Goal: Use online tool/utility: Utilize a website feature to perform a specific function

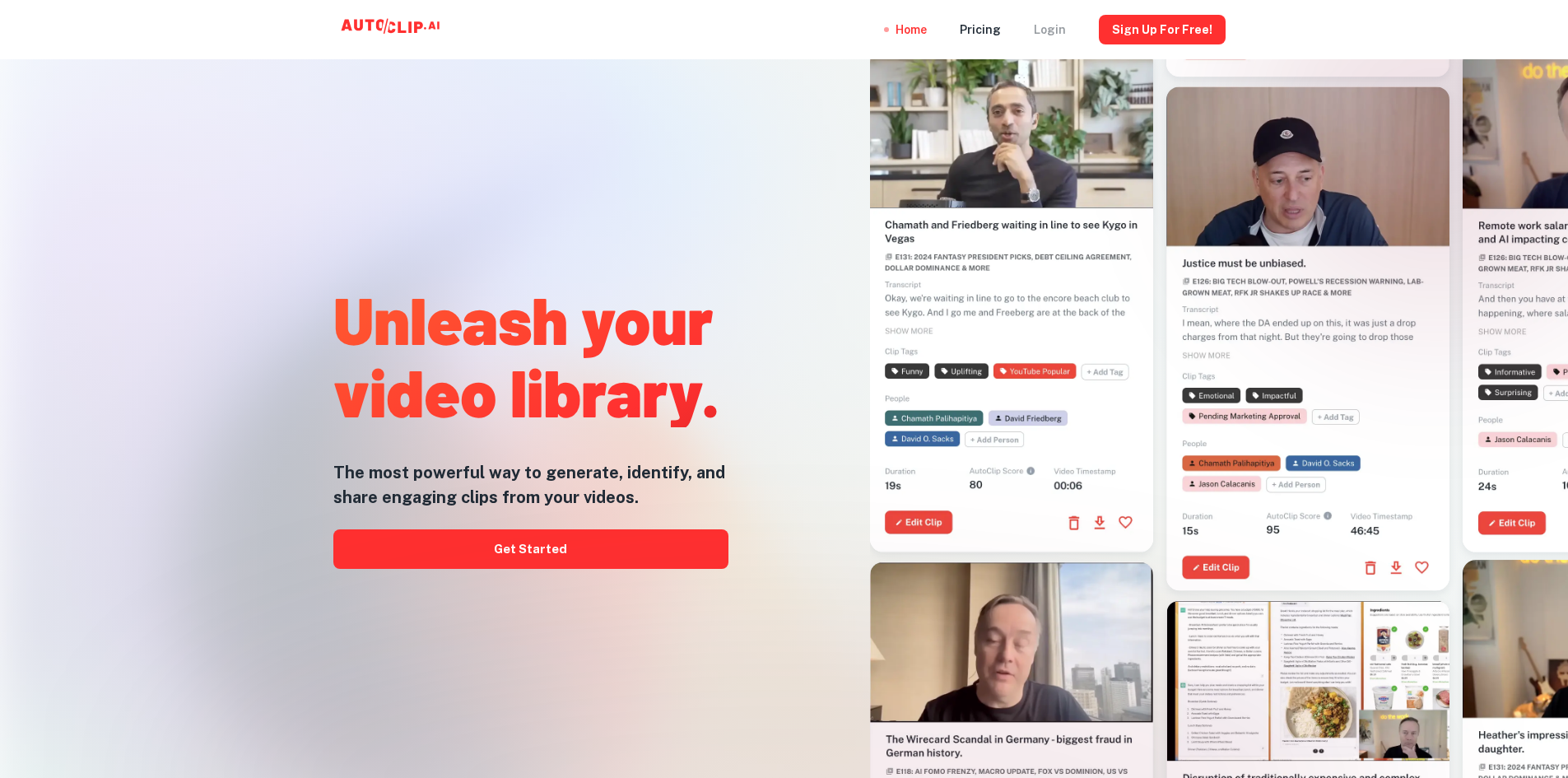
click at [1058, 26] on div "Login" at bounding box center [1050, 30] width 32 height 60
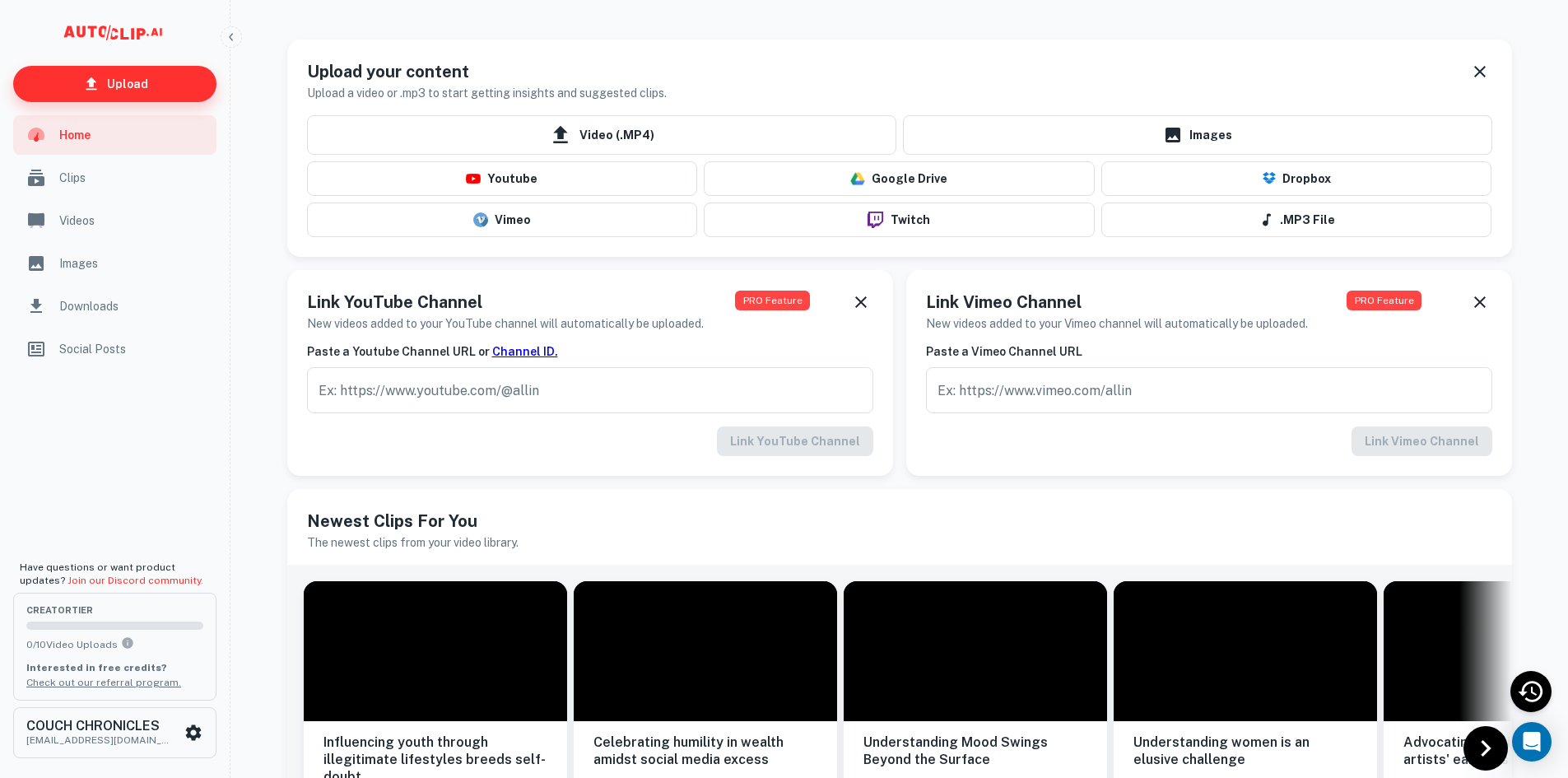
click at [131, 81] on p "Upload" at bounding box center [127, 83] width 41 height 18
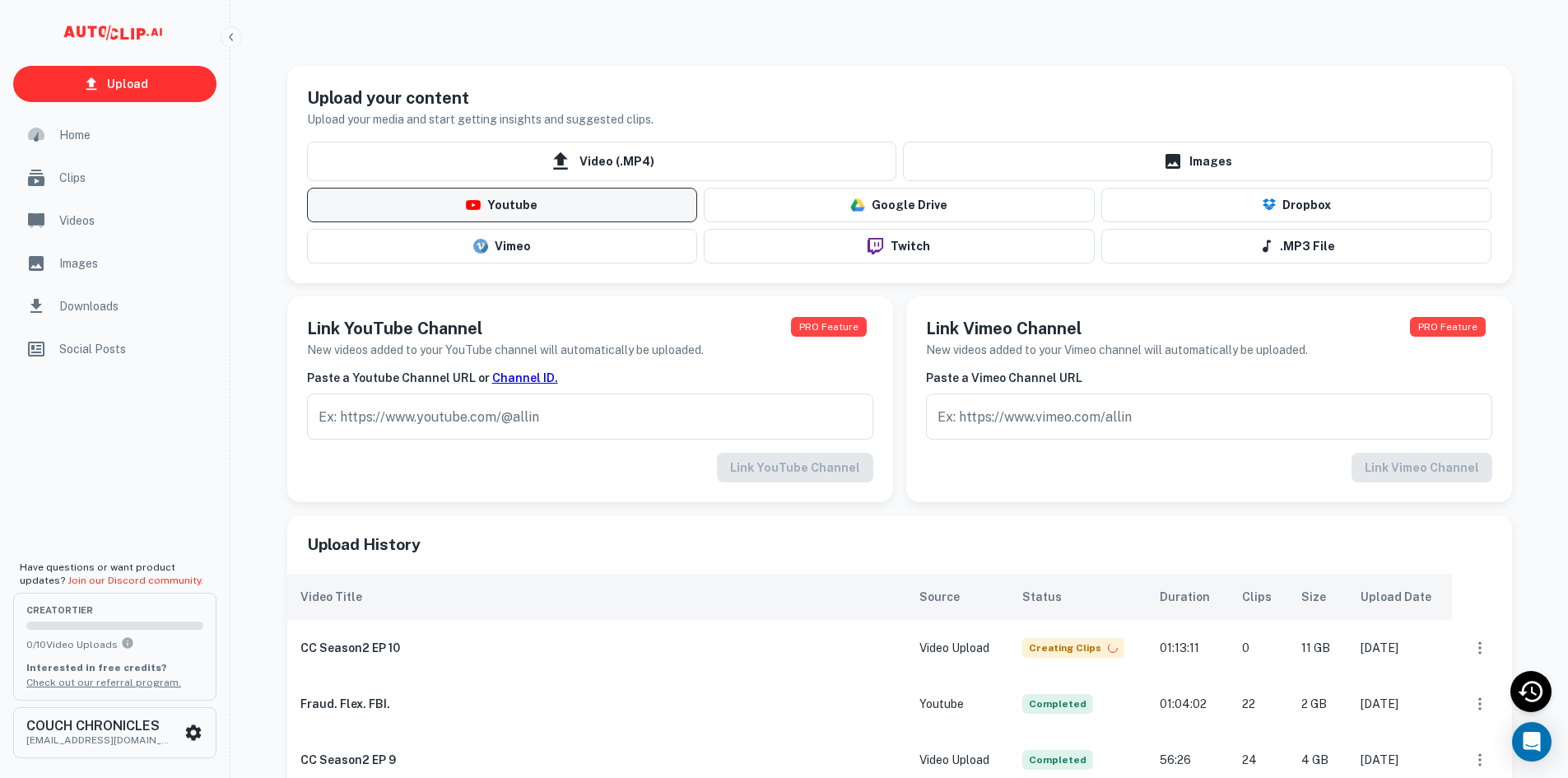
click at [449, 209] on button "Youtube" at bounding box center [503, 205] width 391 height 34
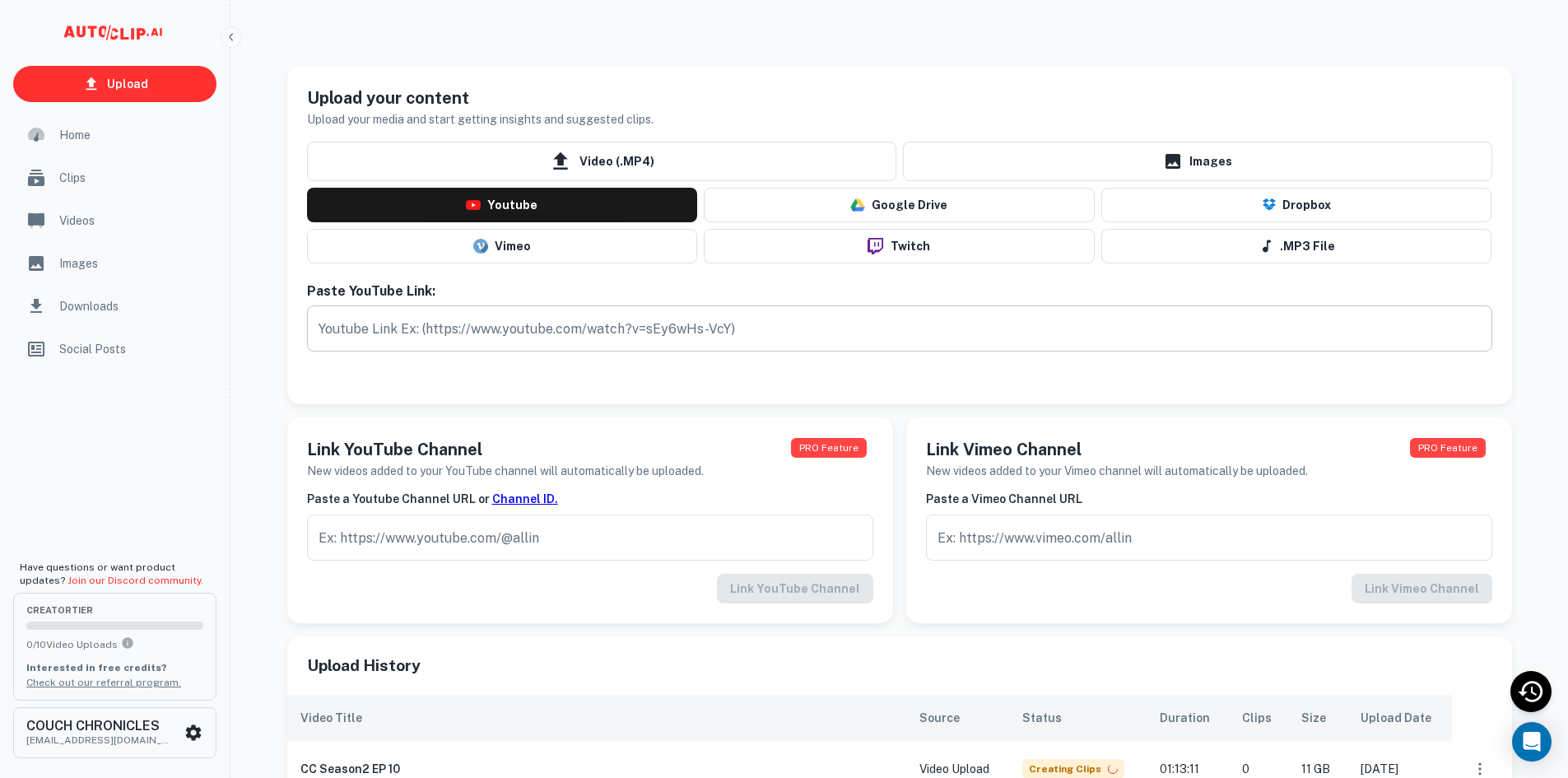
click at [516, 339] on input "text" at bounding box center [899, 329] width 1185 height 47
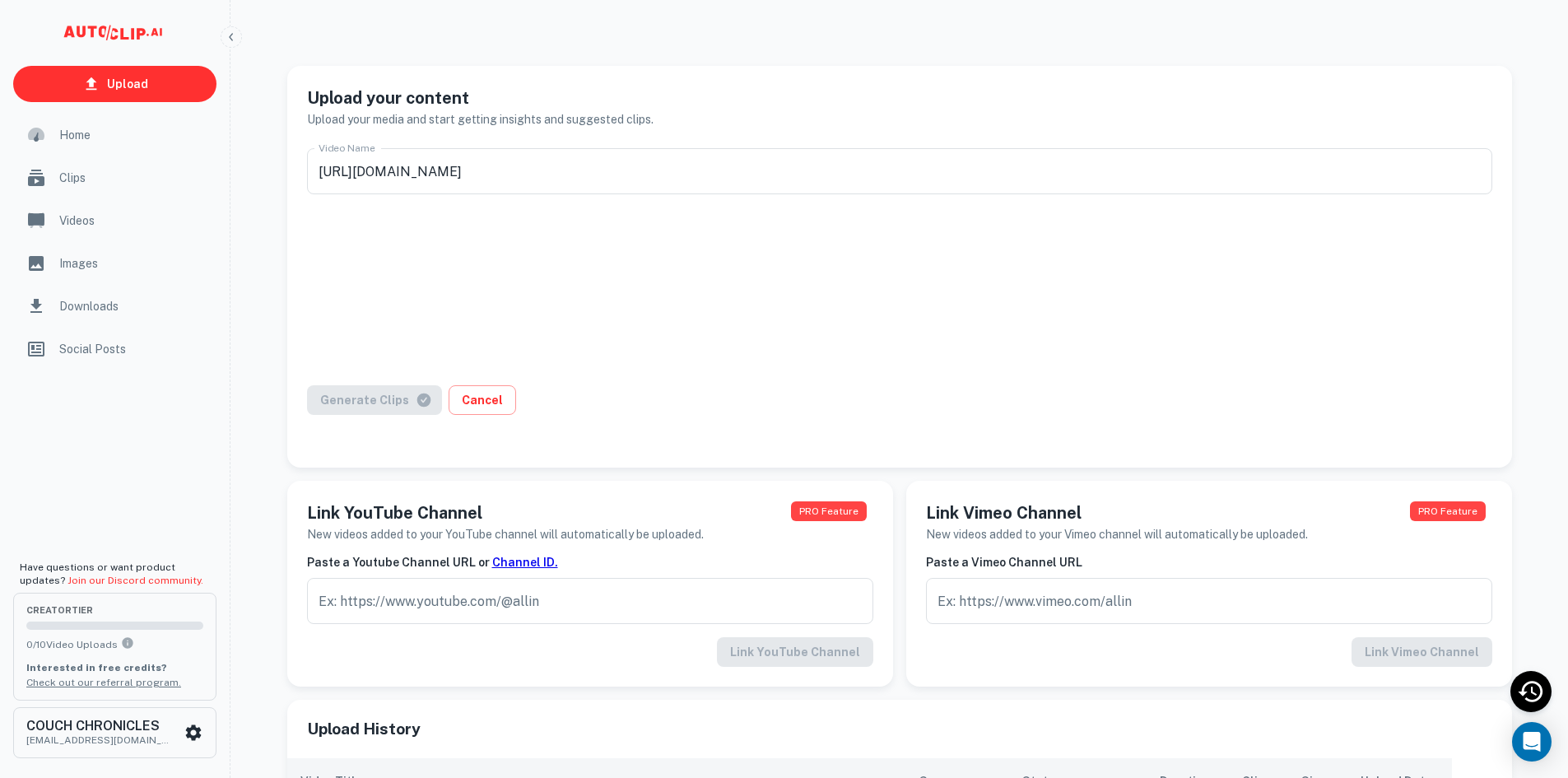
type input "Are Men Naturally Polygamous, or Is That Just an Excuse to Cheat?"
click at [382, 409] on button "Generate Clips" at bounding box center [374, 400] width 135 height 30
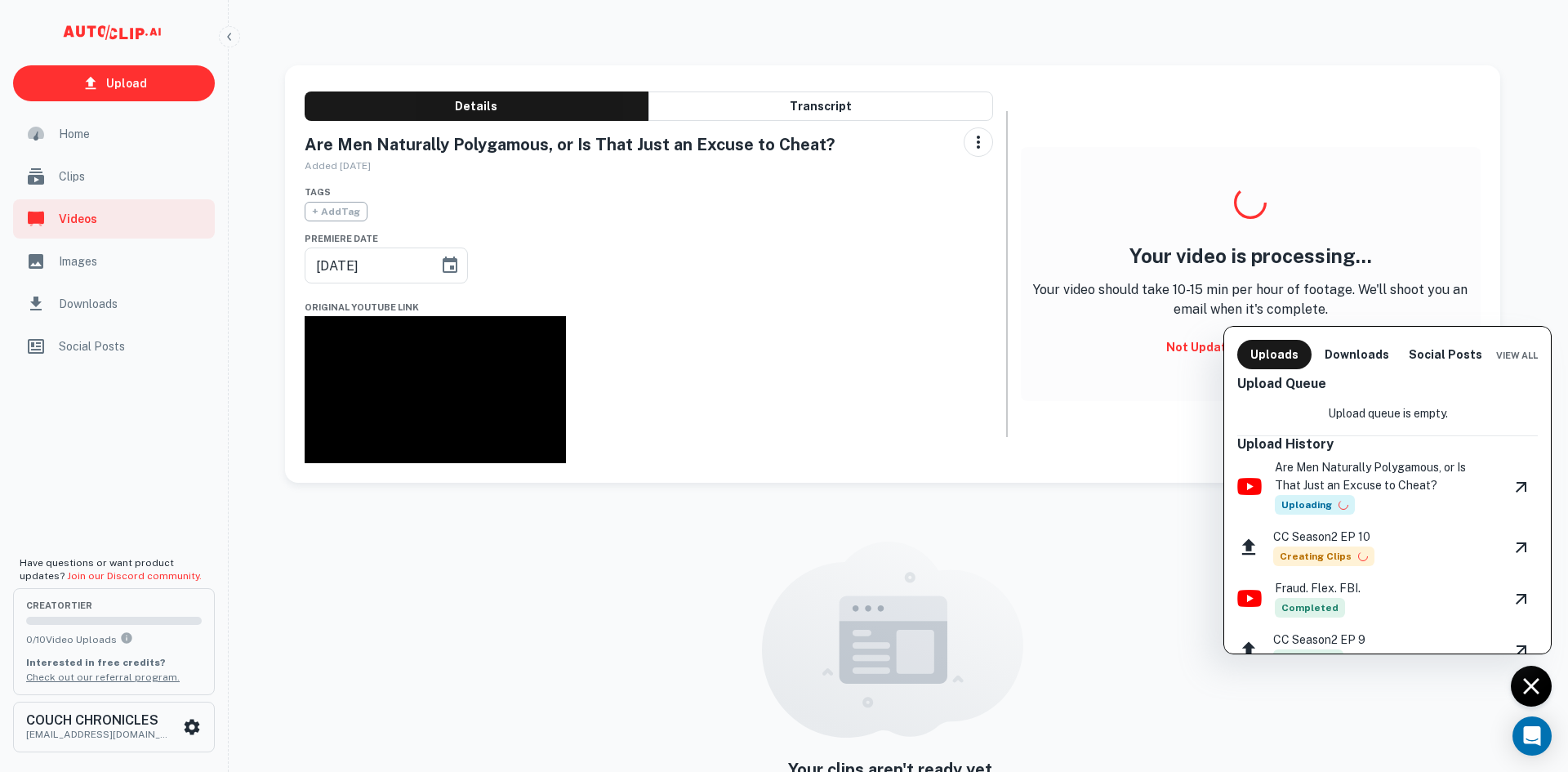
drag, startPoint x: 851, startPoint y: 582, endPoint x: 1102, endPoint y: 623, distance: 254.3
click at [1102, 623] on div at bounding box center [784, 386] width 1568 height 772
